Goal: Task Accomplishment & Management: Complete application form

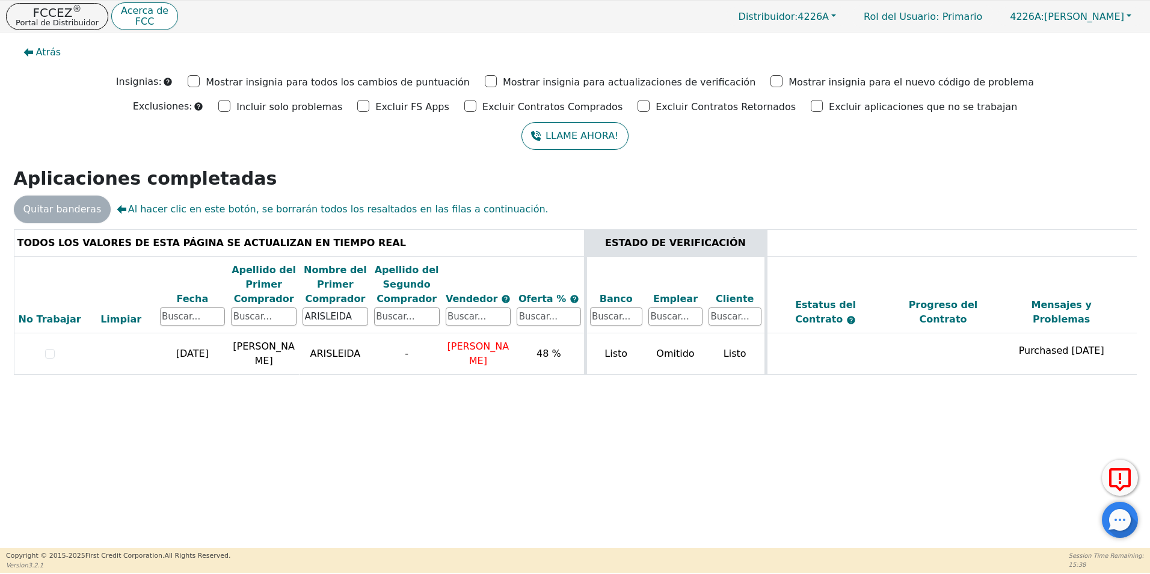
drag, startPoint x: 361, startPoint y: 315, endPoint x: 192, endPoint y: 307, distance: 168.5
click at [192, 307] on tr "No Trabajar Limpiar Fecha Apellido del Primer Comprador Nombre del Primer Compr…" at bounding box center [744, 294] width 1461 height 77
click at [250, 320] on input "text" at bounding box center [264, 316] width 66 height 18
type input "[PERSON_NAME]"
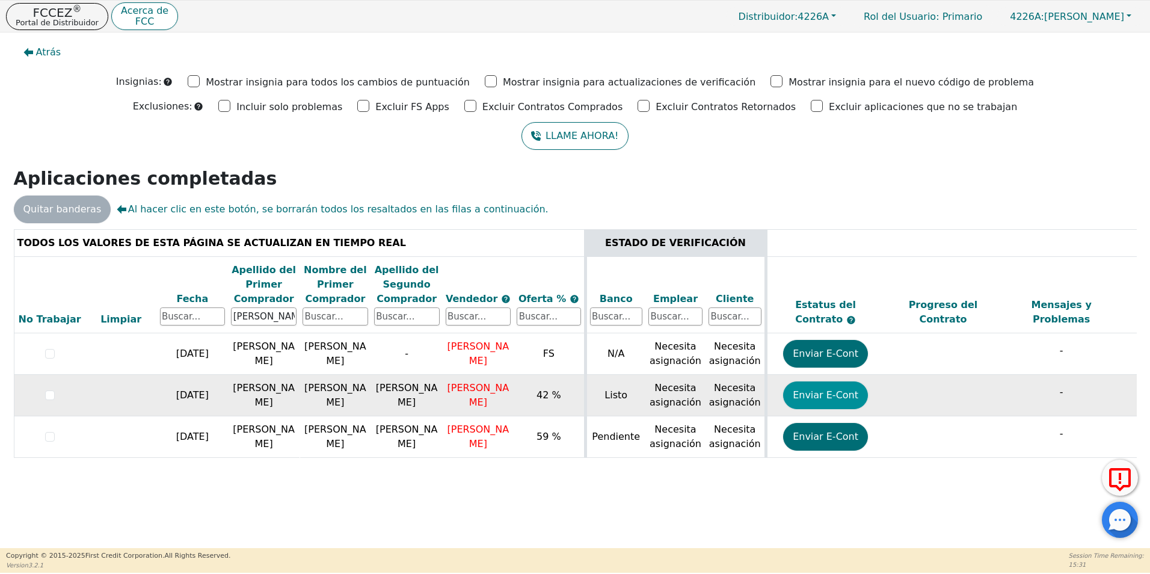
click at [821, 399] on button "Enviar E-Cont" at bounding box center [825, 395] width 85 height 28
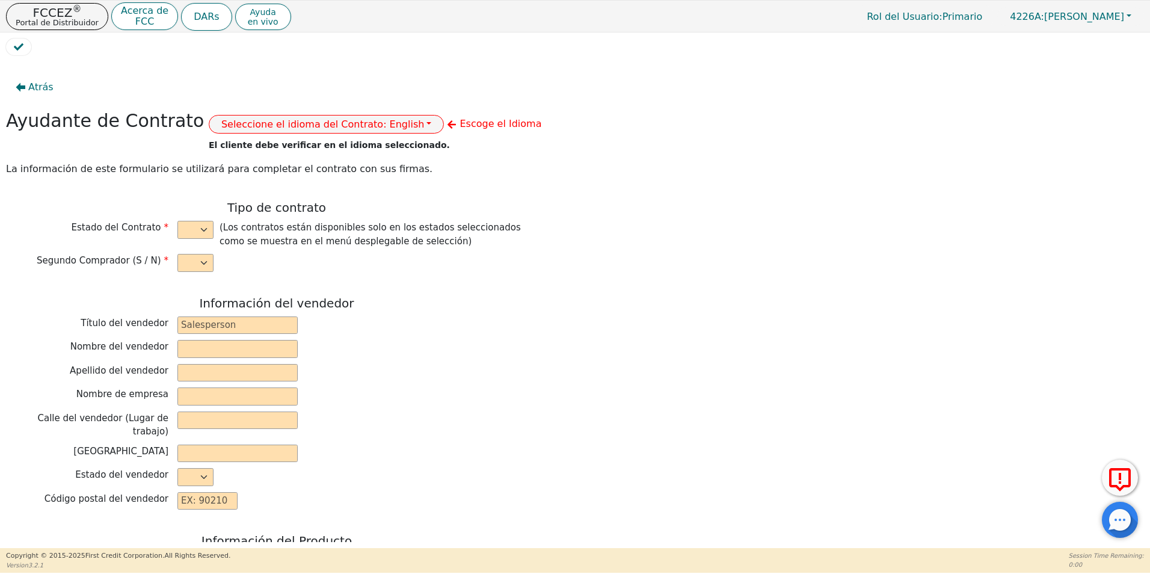
select select "y"
type input "VERIFICATION"
type input "[PERSON_NAME]"
type input "DIAMOND PERFECT. DBA AQUAFEEL"
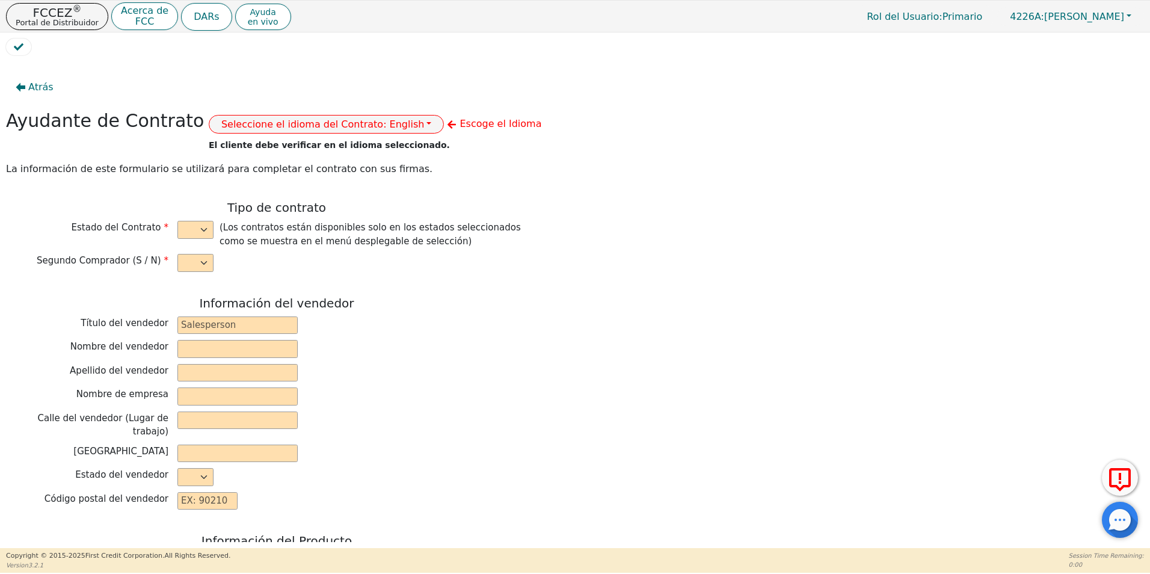
type input "[STREET_ADDRESS]"
type input "WAKE FOREST"
select select "NC"
type input "27587"
type input "[PERSON_NAME]"
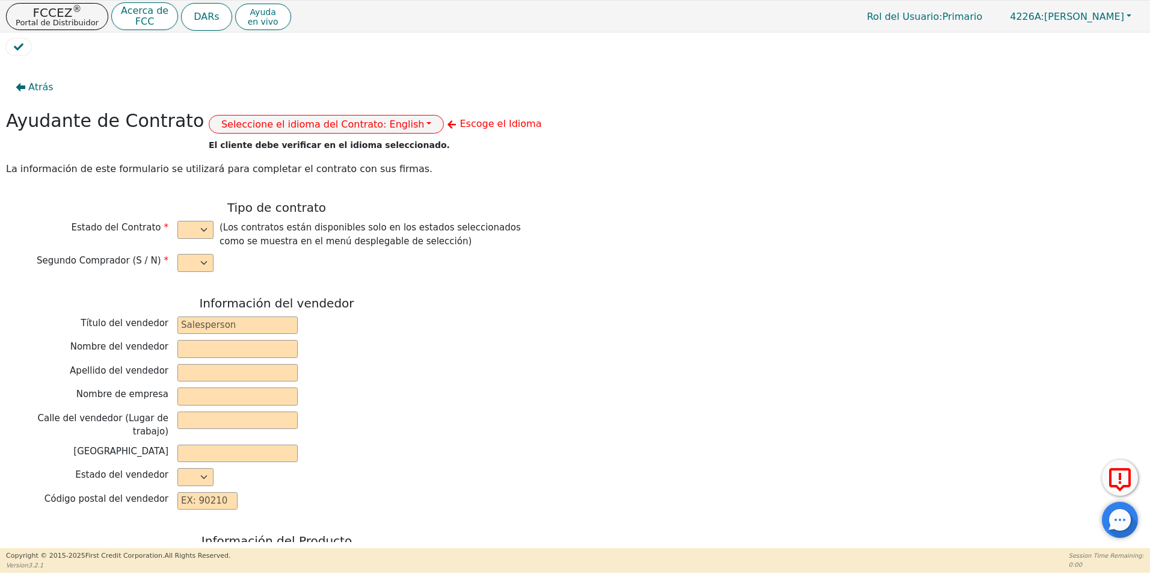
type input "[PERSON_NAME]"
type input "GUICELA"
type input "[PERSON_NAME]"
type input "[STREET_ADDRESS]"
type input "PISCATAWAY"
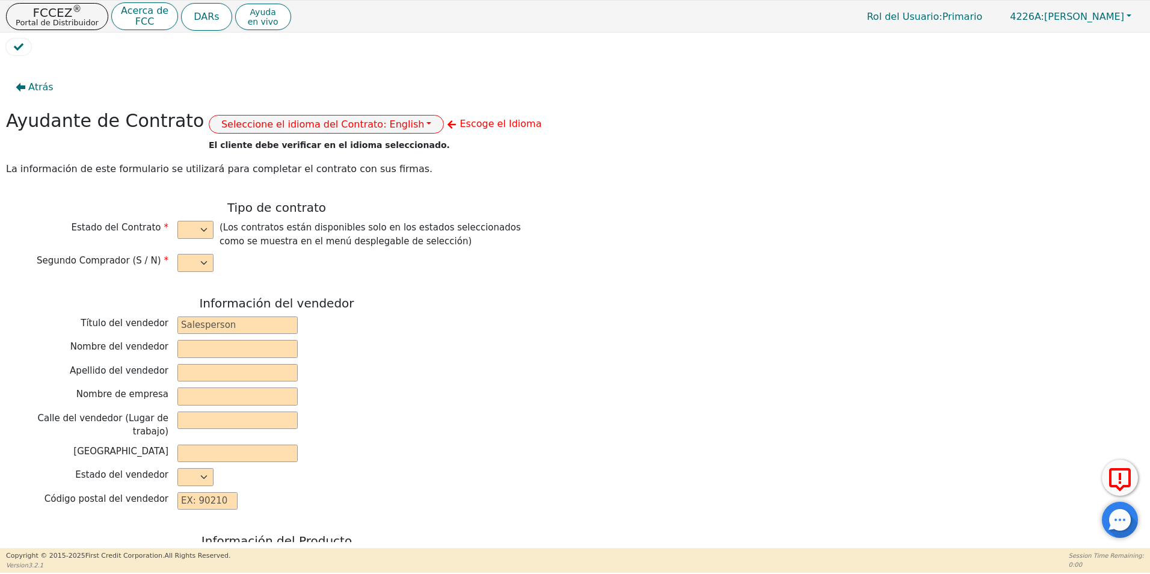
select select "NJ"
type input "08854"
type input "[DATE]"
type input "10.99"
type input "[DATE]"
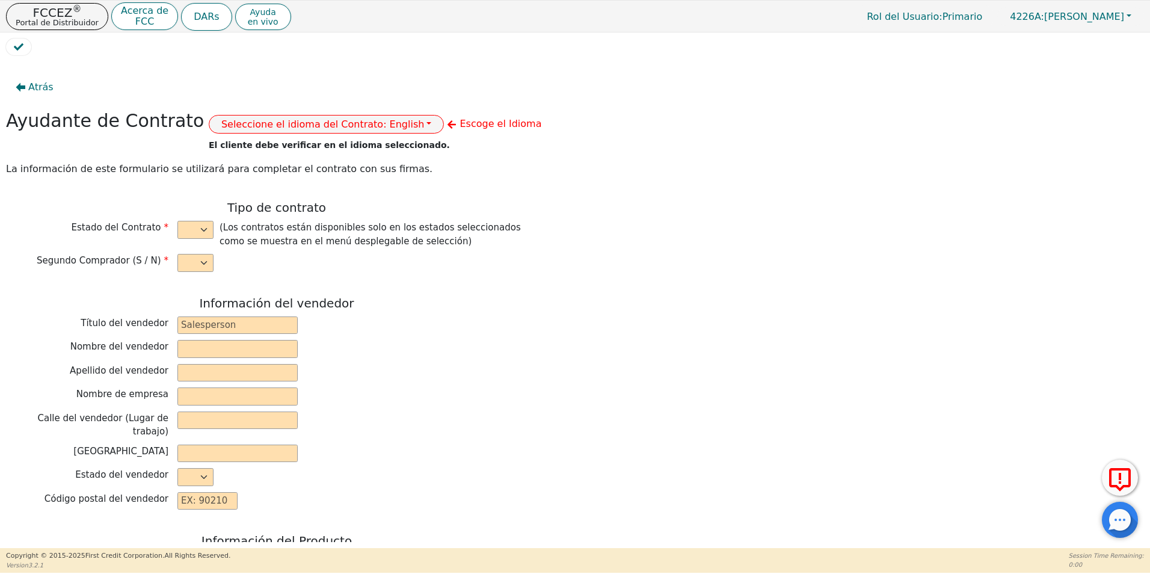
type input "72"
type input "0"
type input "8790.00"
type input "0.00"
type input "8790.00"
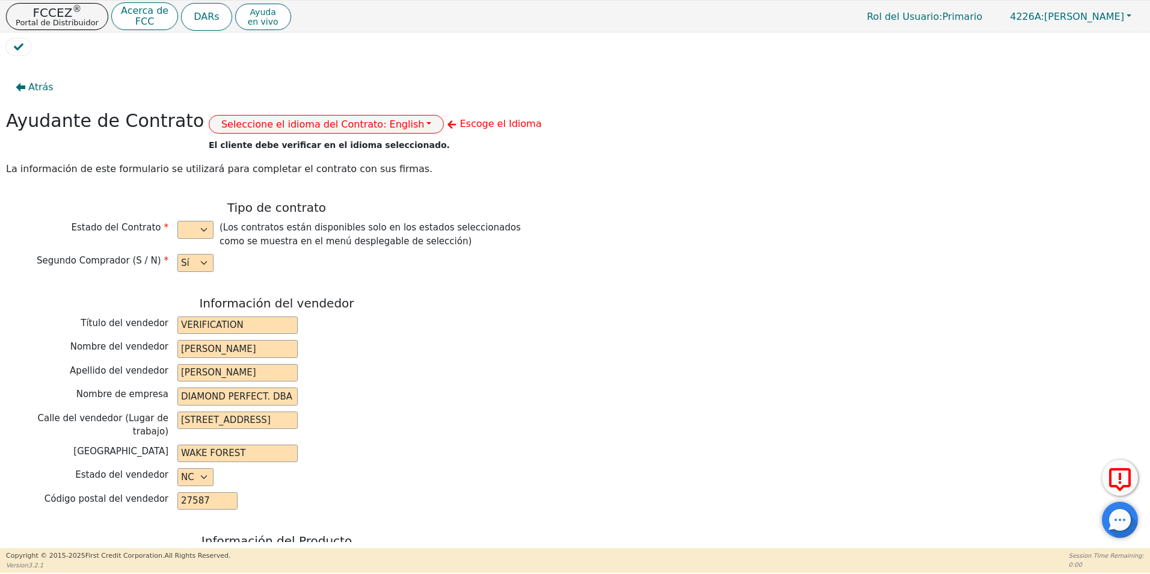
select select "PA"
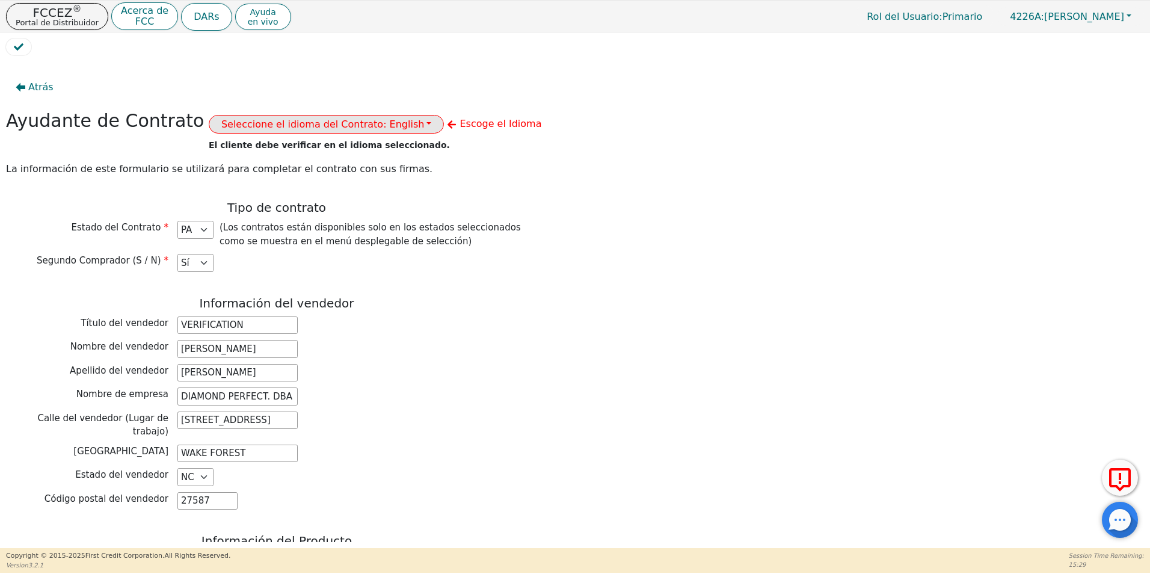
click at [372, 123] on button "Seleccione el idioma del Contrato: English" at bounding box center [327, 124] width 236 height 19
click at [230, 168] on link "Español" at bounding box center [256, 167] width 95 height 16
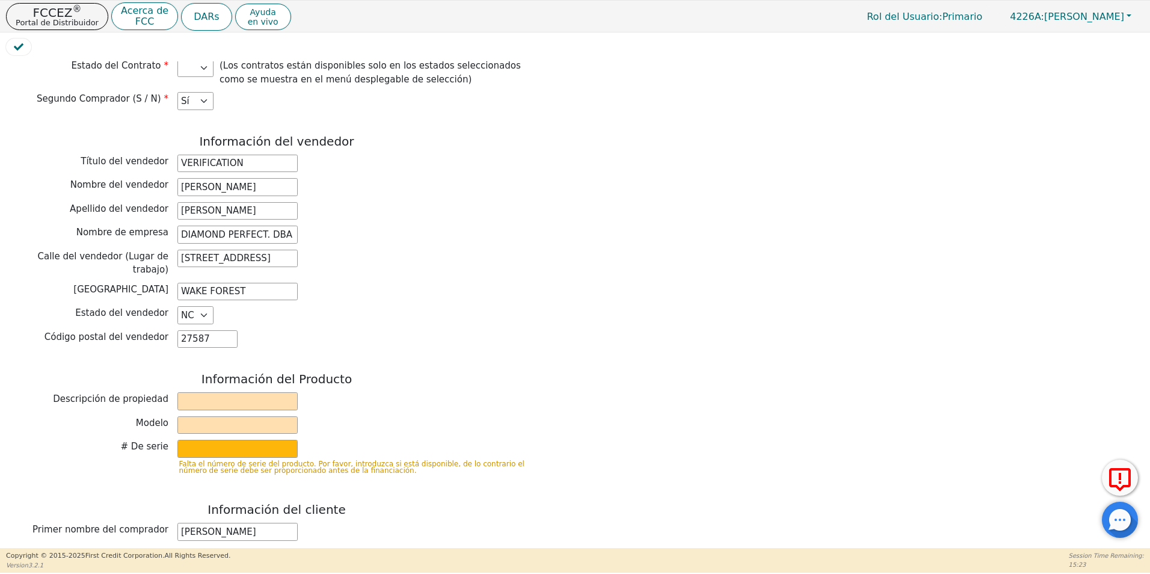
scroll to position [241, 0]
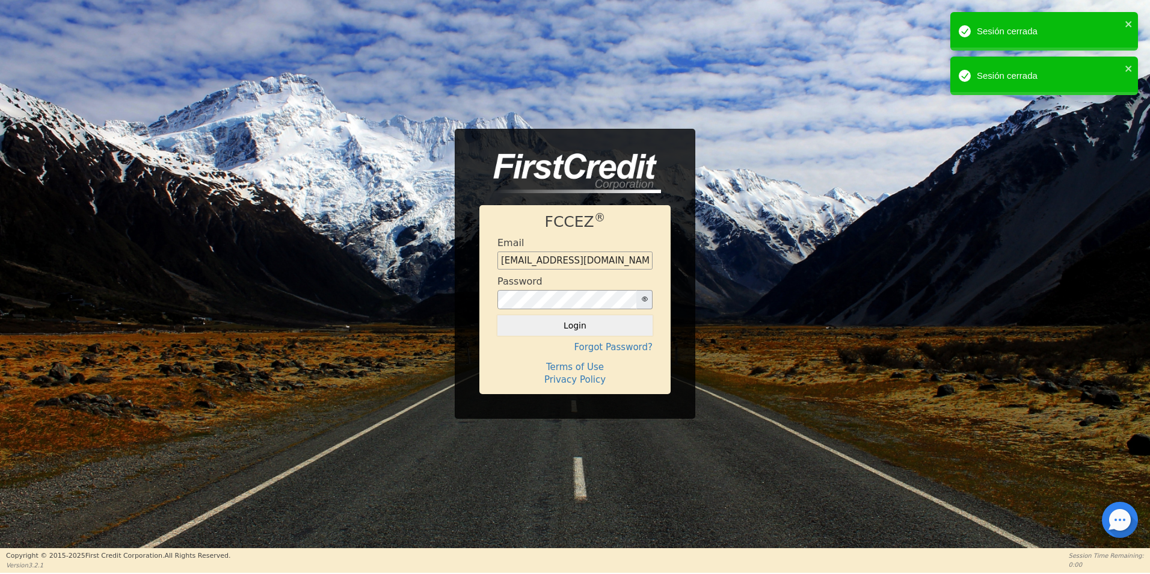
click at [1127, 519] on div at bounding box center [1120, 519] width 36 height 36
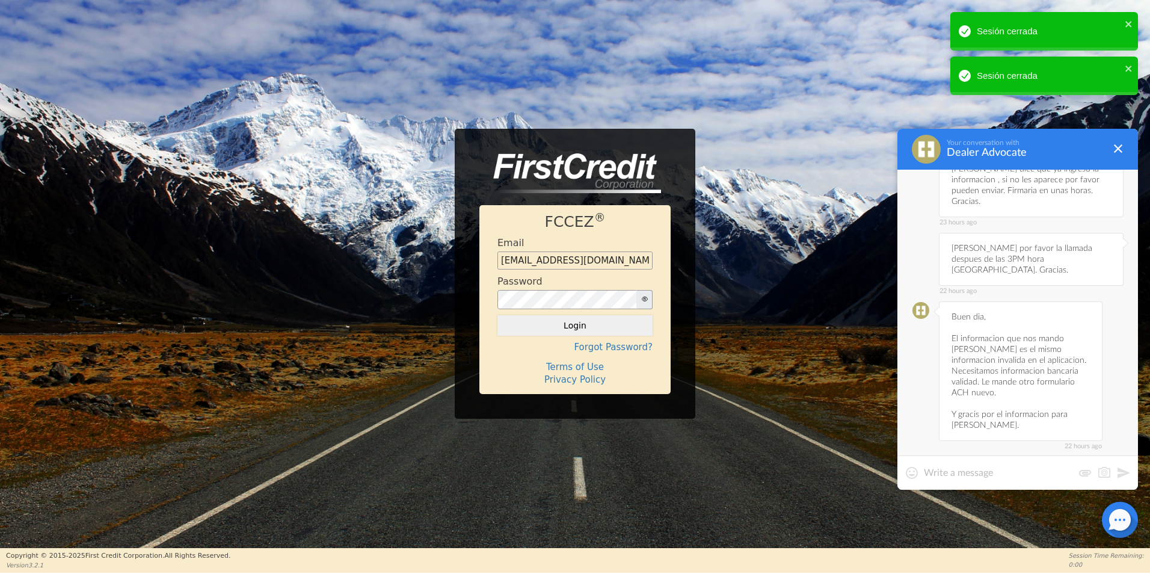
scroll to position [2837, 0]
click at [959, 471] on textarea at bounding box center [998, 473] width 149 height 12
paste textarea "[PERSON_NAME]"
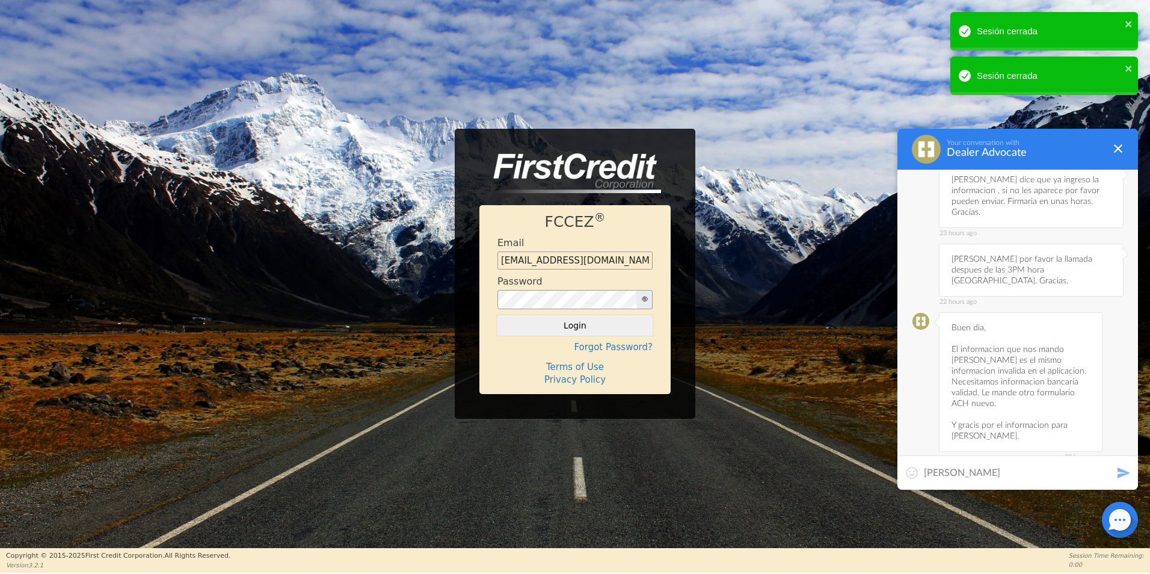
click at [1007, 473] on textarea "[PERSON_NAME]" at bounding box center [1018, 473] width 188 height 12
paste textarea "3PM CO APP verifica por ambos."
click at [1011, 459] on textarea "[PERSON_NAME]. 3PM CO APP verifica por ambos." at bounding box center [1018, 467] width 188 height 24
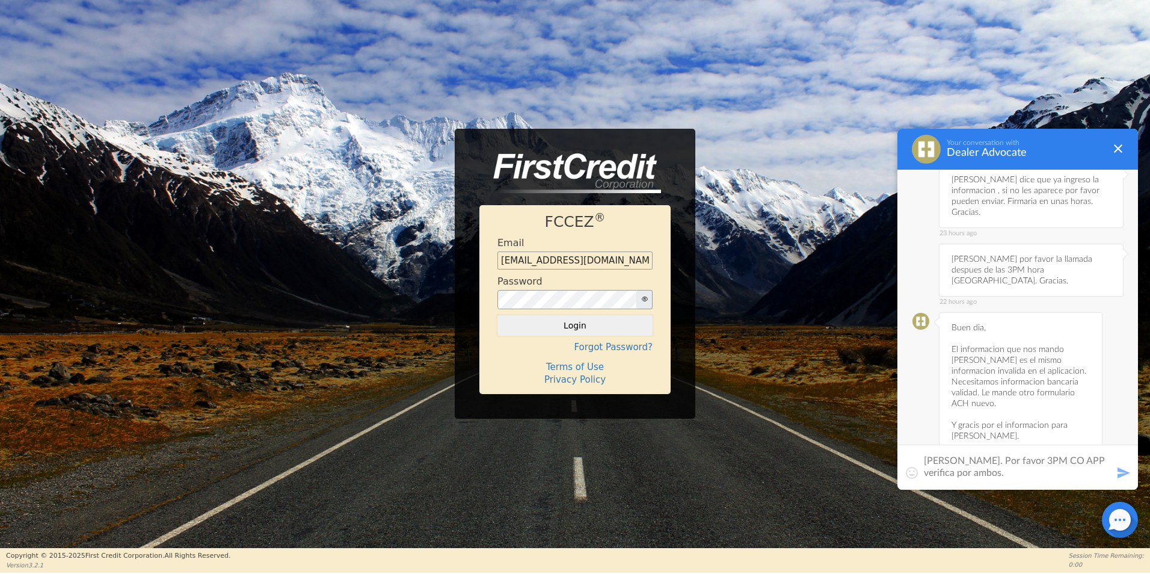
drag, startPoint x: 1075, startPoint y: 457, endPoint x: 1113, endPoint y: 457, distance: 37.9
click at [1113, 457] on div "[PERSON_NAME]. Por favor 3PM CO APP verifica por ambos." at bounding box center [1017, 466] width 241 height 45
click at [1004, 472] on textarea "[PERSON_NAME]. Por favor 3PM [PERSON_NAME] va a verifica por ambos." at bounding box center [1018, 467] width 188 height 24
click at [925, 458] on textarea "[PERSON_NAME]. Por favor 3PM [PERSON_NAME] va a verificar por ambos." at bounding box center [1018, 467] width 188 height 24
type textarea "Buen dia, Por favor. [PERSON_NAME]. Por favor 3PM [PERSON_NAME] va a verificar …"
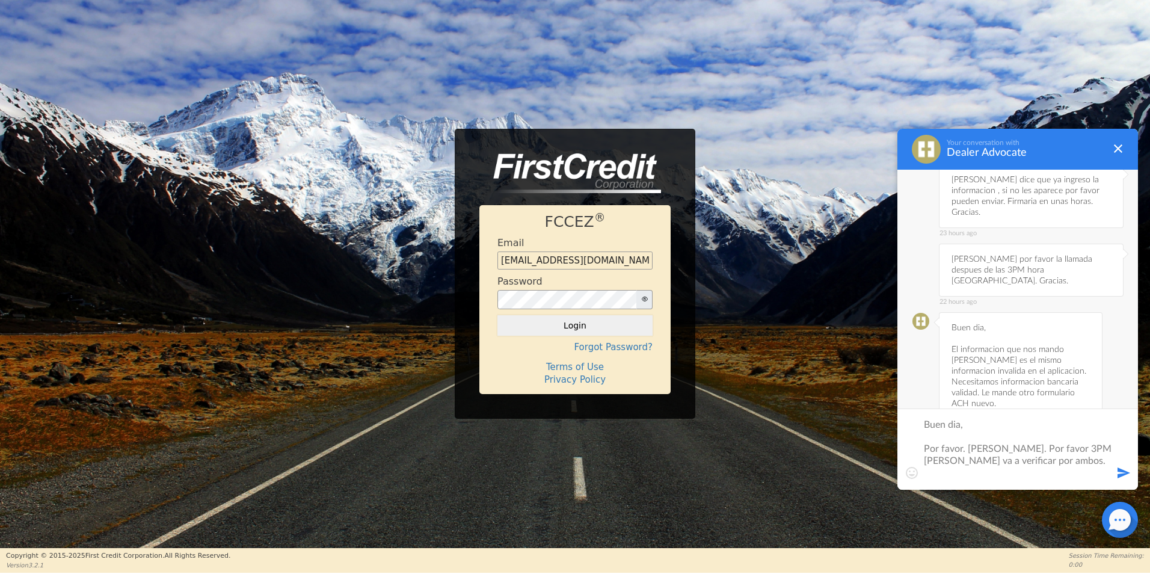
click at [1125, 472] on button at bounding box center [1123, 472] width 14 height 14
